Goal: Task Accomplishment & Management: Manage account settings

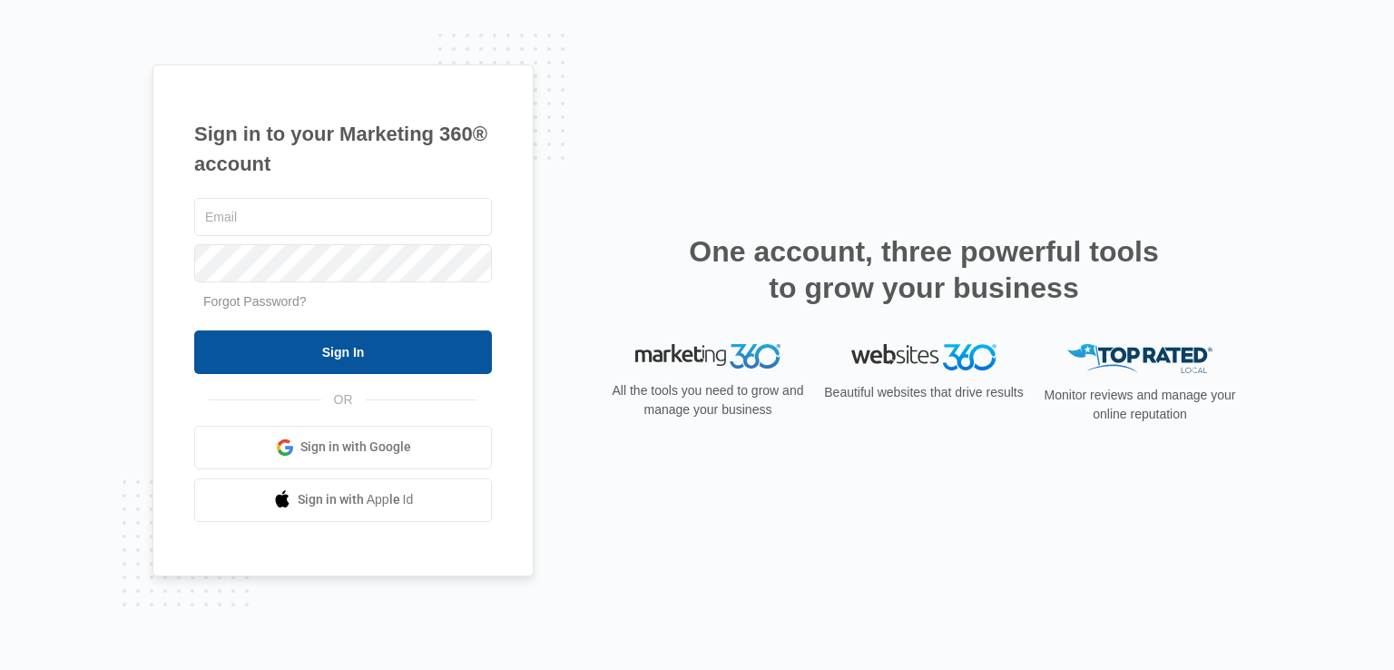
type input "[EMAIL_ADDRESS][DOMAIN_NAME]"
click at [350, 347] on input "Sign In" at bounding box center [343, 352] width 298 height 44
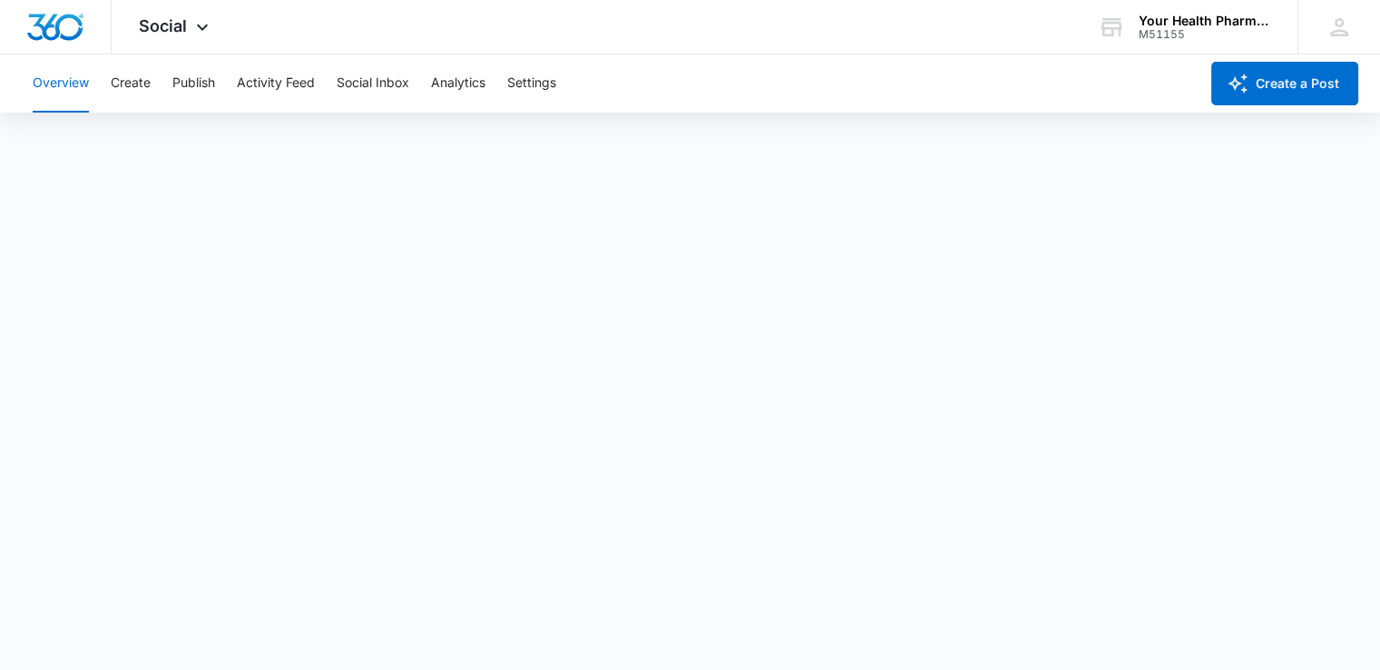
scroll to position [5, 0]
